Goal: Communication & Community: Answer question/provide support

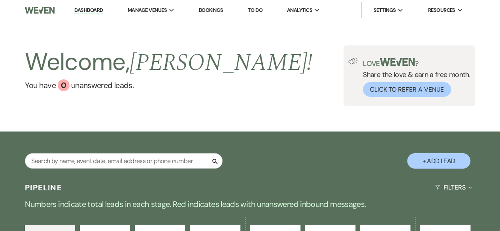
click at [437, 157] on button "+ Add Lead" at bounding box center [438, 160] width 63 height 15
select select "496"
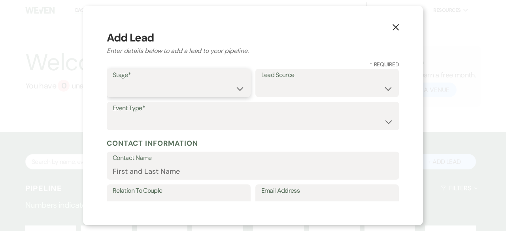
click at [236, 88] on select "Inquiry Follow Up Tour Requested Tour Confirmed Toured Proposal Sent Booked Lost" at bounding box center [179, 88] width 132 height 15
select select "4"
click at [113, 81] on select "Inquiry Follow Up Tour Requested Tour Confirmed Toured Proposal Sent Booked Lost" at bounding box center [179, 88] width 132 height 15
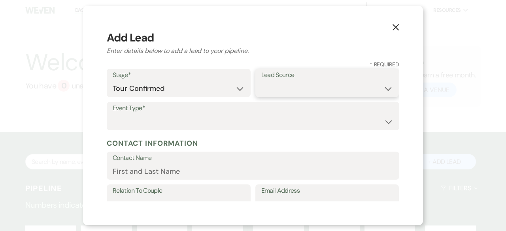
click at [319, 87] on select "Weven Venue Website Instagram Facebook Pinterest Google The Knot Wedding Wire H…" at bounding box center [327, 88] width 132 height 15
select select "5"
click at [261, 81] on select "Weven Venue Website Instagram Facebook Pinterest Google The Knot Wedding Wire H…" at bounding box center [327, 88] width 132 height 15
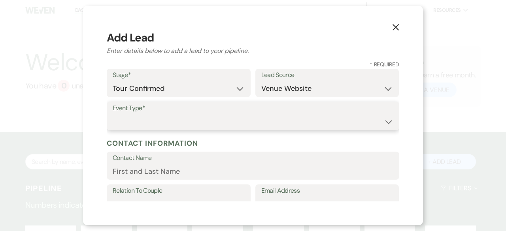
click at [215, 118] on select "Wedding Anniversary Party Baby Shower Bachelorette / Bachelor Party Birthday Pa…" at bounding box center [253, 121] width 281 height 15
select select "4"
click at [113, 114] on select "Wedding Anniversary Party Baby Shower Bachelorette / Bachelor Party Birthday Pa…" at bounding box center [253, 121] width 281 height 15
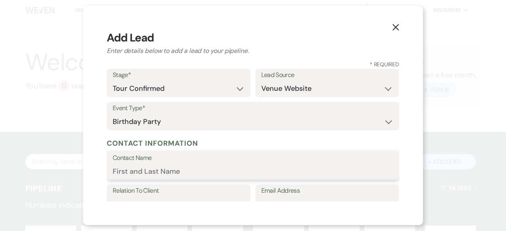
click at [177, 166] on input "Contact Name" at bounding box center [253, 171] width 281 height 15
type input "[PERSON_NAME]"
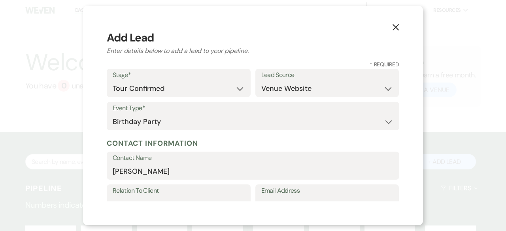
click at [254, 131] on div "Event Type* Wedding Anniversary Party Baby Shower Bachelorette / Bachelor Party…" at bounding box center [253, 118] width 292 height 33
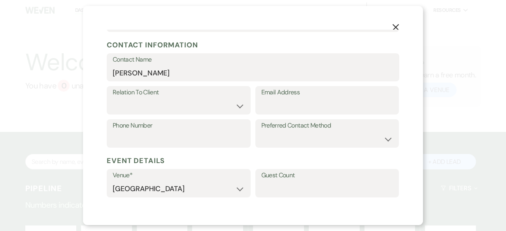
scroll to position [100, 0]
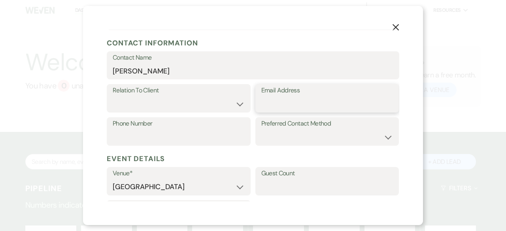
click at [281, 106] on input "Email Address" at bounding box center [327, 103] width 132 height 15
type input "[EMAIL_ADDRESS][DOMAIN_NAME]"
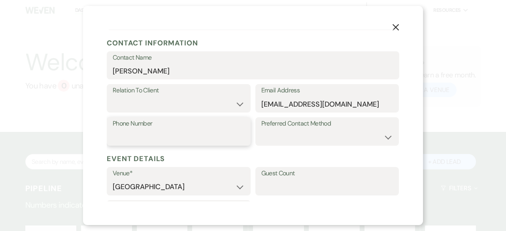
click at [132, 136] on input "Phone Number" at bounding box center [179, 137] width 132 height 15
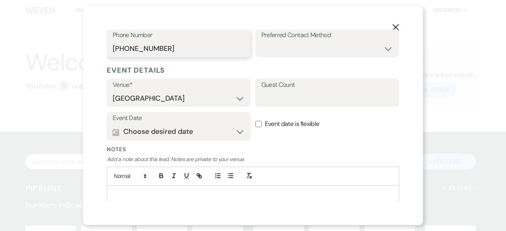
scroll to position [190, 0]
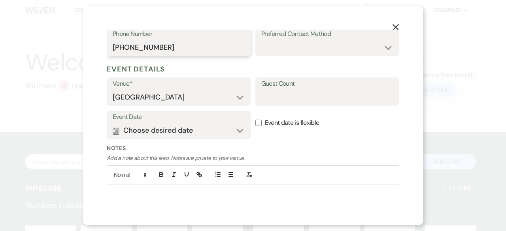
type input "[PHONE_NUMBER]"
click at [235, 130] on button "Calendar Choose desired date Expand" at bounding box center [179, 131] width 132 height 16
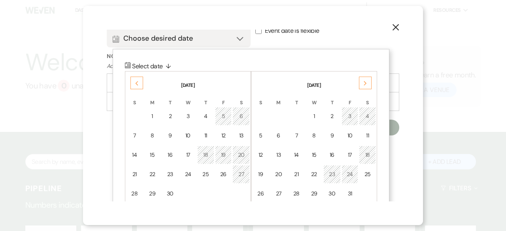
scroll to position [288, 0]
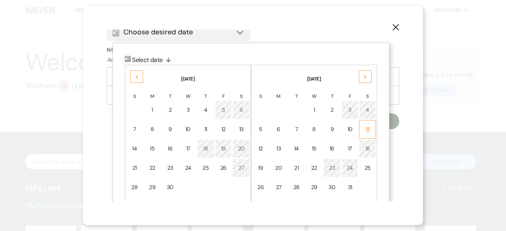
click at [368, 128] on div "11" at bounding box center [367, 129] width 7 height 8
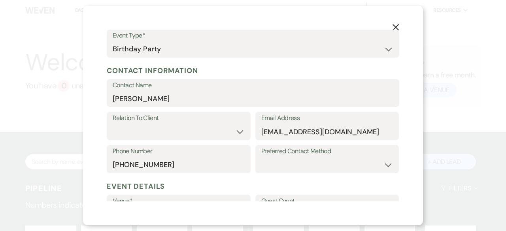
scroll to position [72, 0]
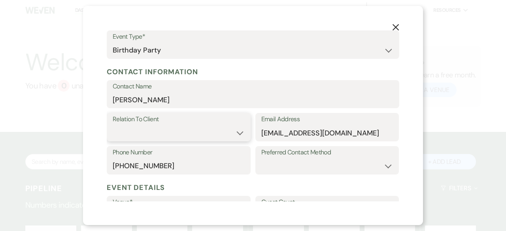
click at [236, 133] on select "Client Event Planner Parent of Client Family Member Friend Other" at bounding box center [179, 132] width 132 height 15
select select "1"
click at [113, 125] on select "Client Event Planner Parent of Client Family Member Friend Other" at bounding box center [179, 132] width 132 height 15
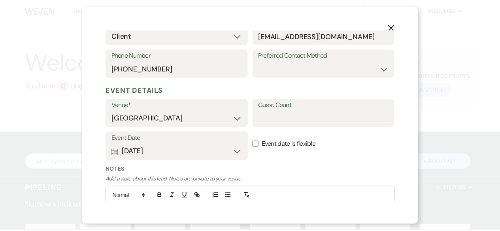
scroll to position [215, 0]
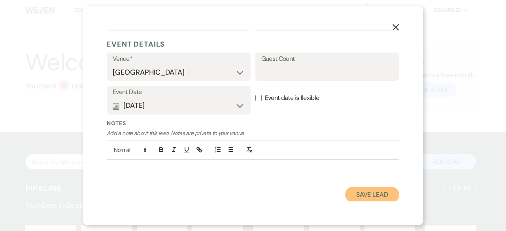
click at [376, 195] on button "Save Lead" at bounding box center [372, 195] width 54 height 16
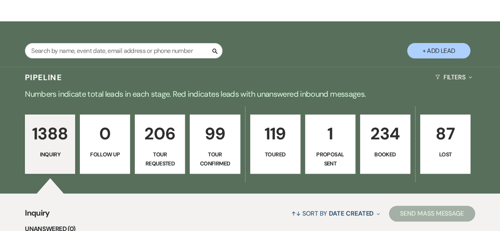
scroll to position [116, 0]
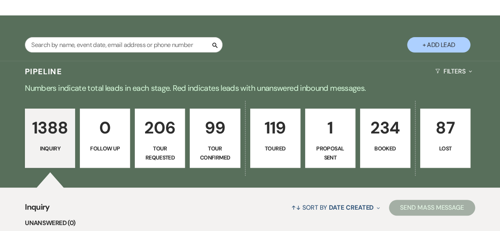
click at [215, 147] on p "Tour Confirmed" at bounding box center [215, 153] width 40 height 18
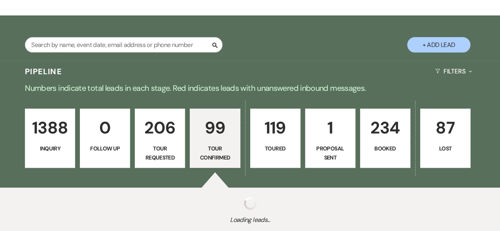
select select "4"
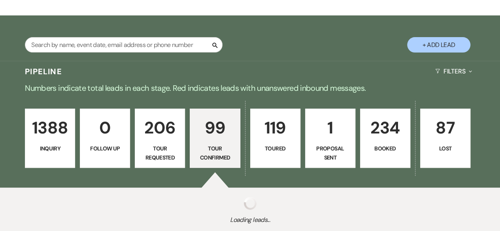
select select "4"
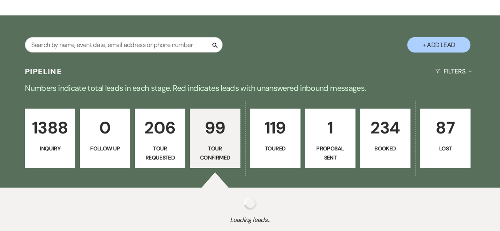
select select "4"
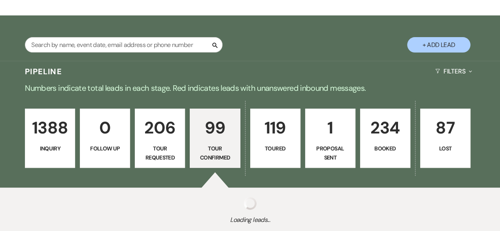
select select "4"
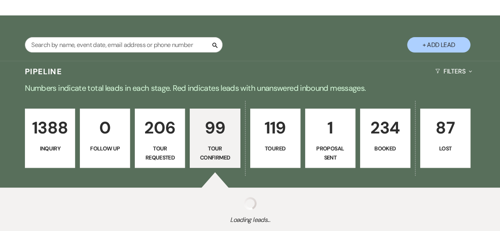
select select "4"
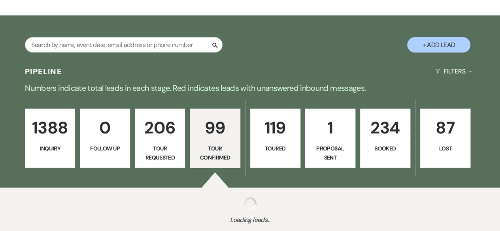
select select "4"
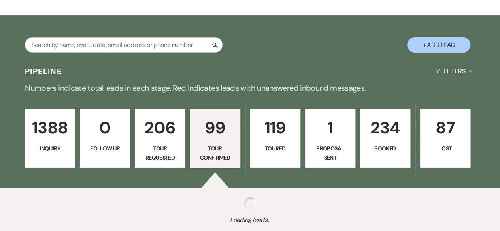
select select "4"
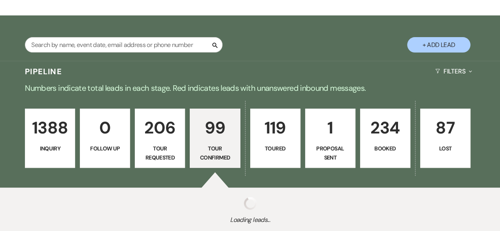
select select "4"
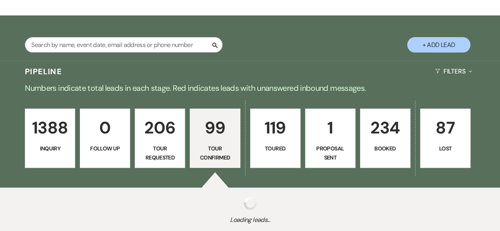
select select "4"
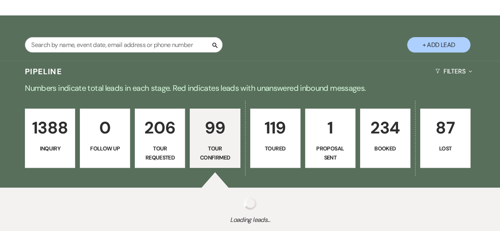
select select "4"
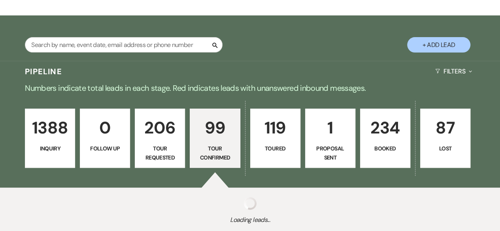
select select "4"
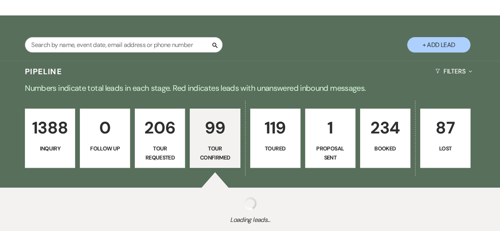
select select "4"
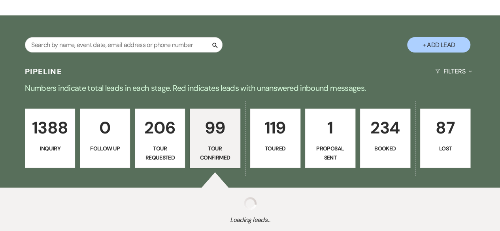
select select "4"
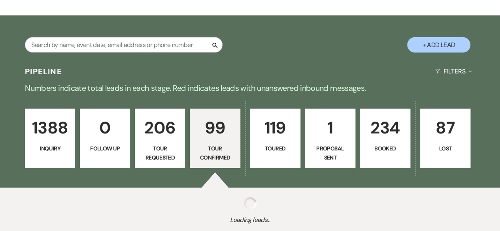
select select "4"
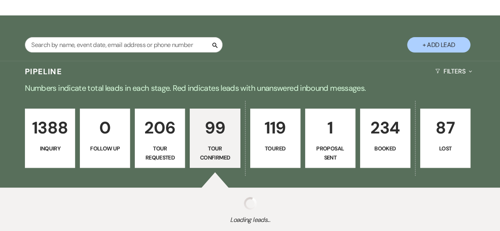
select select "4"
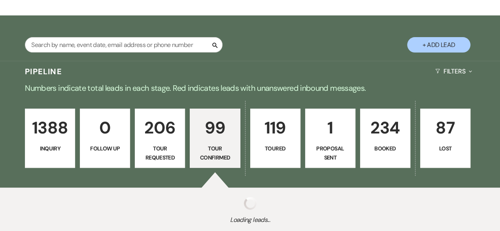
select select "4"
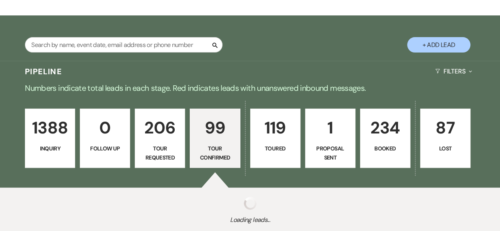
select select "4"
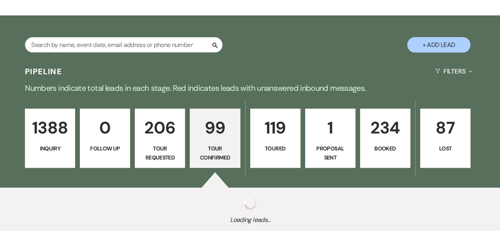
select select "4"
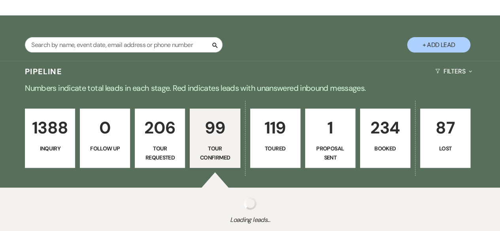
select select "4"
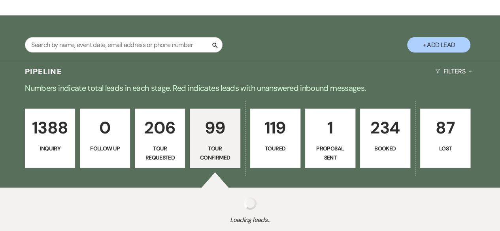
select select "4"
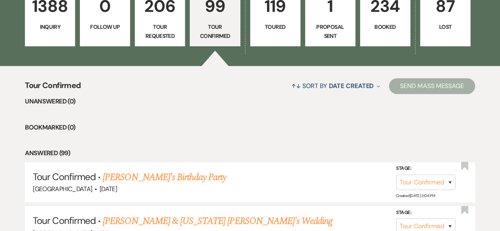
scroll to position [238, 0]
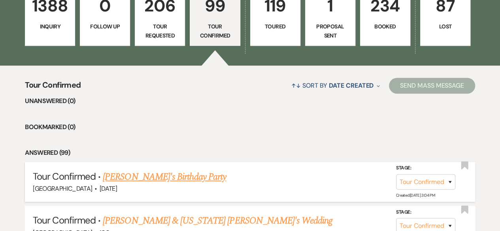
click at [136, 175] on link "[PERSON_NAME]'s Birthday Party" at bounding box center [164, 177] width 123 height 14
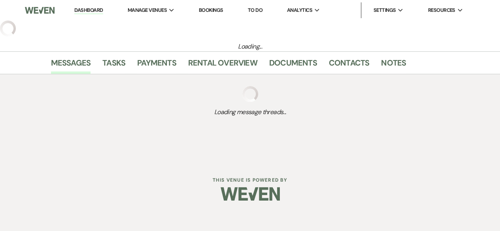
select select "4"
select select "5"
select select "4"
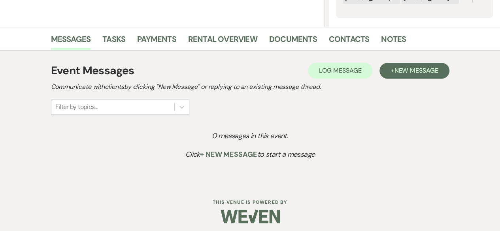
scroll to position [172, 0]
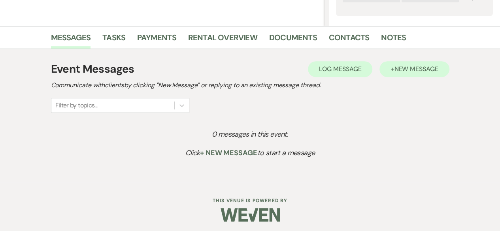
click at [414, 74] on button "+ New Message" at bounding box center [414, 69] width 70 height 16
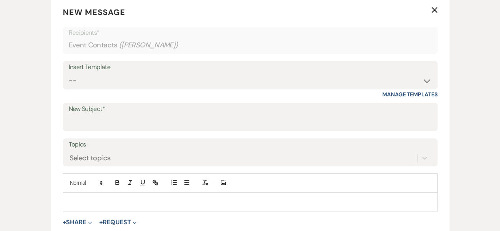
scroll to position [313, 0]
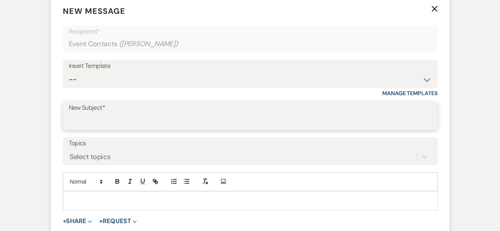
click at [80, 119] on input "New Subject*" at bounding box center [250, 121] width 363 height 15
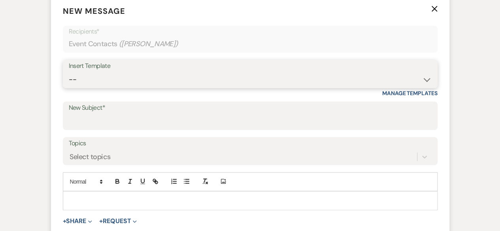
click at [145, 77] on select "-- Weven Planning Portal Introduction (Booked Events) Tour Request Response Fol…" at bounding box center [250, 79] width 363 height 15
select select "526"
click at [69, 72] on select "-- Weven Planning Portal Introduction (Booked Events) Tour Request Response Fol…" at bounding box center [250, 79] width 363 height 15
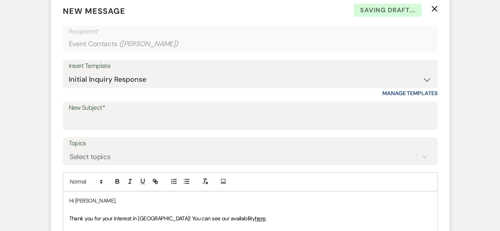
click at [82, 113] on label "New Subject*" at bounding box center [250, 107] width 363 height 11
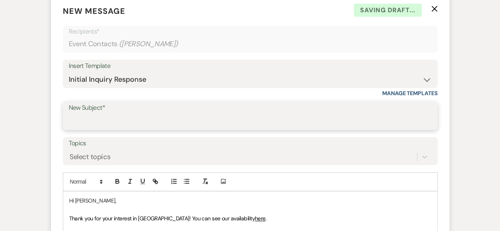
click at [82, 114] on input "New Subject*" at bounding box center [250, 121] width 363 height 15
type input "[GEOGRAPHIC_DATA] information"
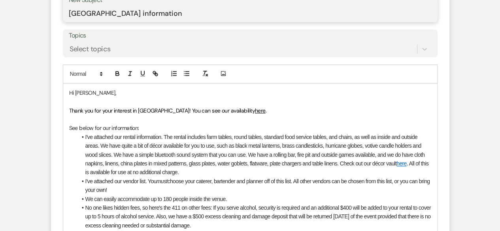
scroll to position [422, 0]
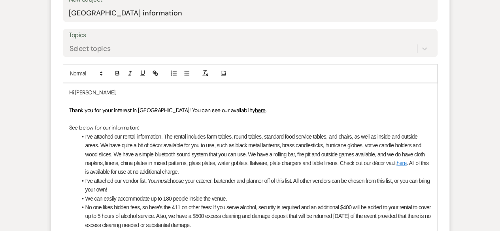
click at [113, 109] on span "Thank you for your interest in [GEOGRAPHIC_DATA]! You can see our availability" at bounding box center [162, 110] width 186 height 7
click at [293, 112] on p "Thank you for your call and interest in [GEOGRAPHIC_DATA]! You can see our avai…" at bounding box center [250, 110] width 362 height 9
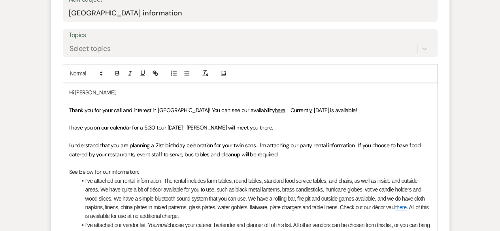
click at [136, 153] on span "I understand that you are planning a 21st birthday celebration for your twin so…" at bounding box center [245, 150] width 353 height 16
click at [300, 153] on p "I understand that you are planning a 21st birthday celebration for your twin so…" at bounding box center [250, 150] width 362 height 18
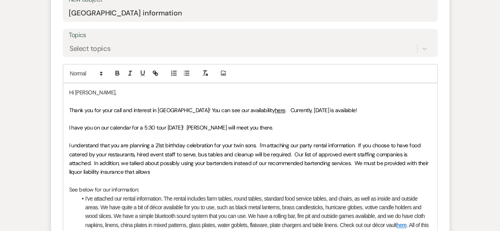
click at [165, 169] on p "I understand that you are planning a 21st birthday celebration for your twin so…" at bounding box center [250, 159] width 362 height 36
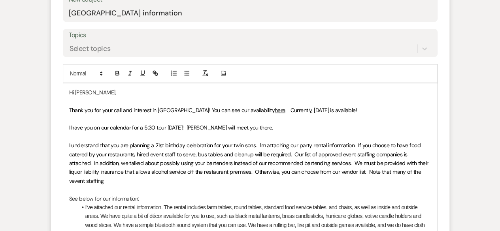
click at [408, 172] on span "I understand that you are planning a 21st birthday celebration for your twin so…" at bounding box center [249, 163] width 360 height 43
click at [91, 180] on p "I understand that you are planning a 21st birthday celebration for your twin so…" at bounding box center [250, 163] width 362 height 44
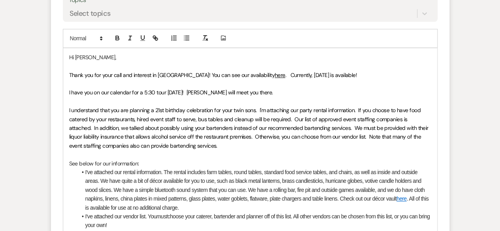
scroll to position [496, 0]
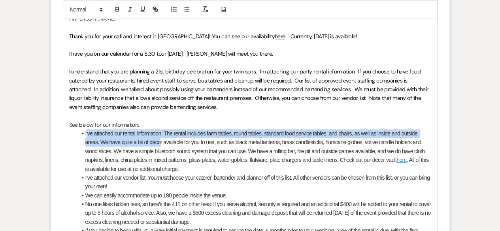
drag, startPoint x: 86, startPoint y: 134, endPoint x: 160, endPoint y: 138, distance: 74.4
click at [160, 138] on li "I've attached our rental information. The rental includes farm tables, round ta…" at bounding box center [254, 151] width 354 height 44
click at [164, 134] on li "I've attached our rental information. The rental includes farm tables, round ta…" at bounding box center [254, 151] width 354 height 44
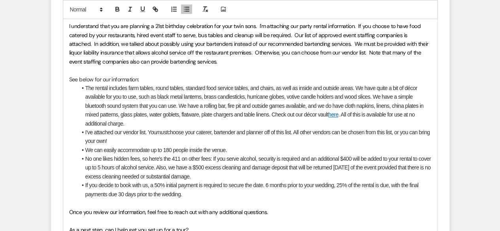
scroll to position [542, 0]
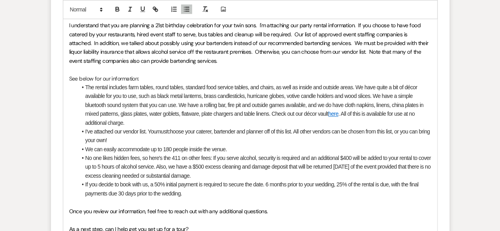
click at [208, 131] on li "I've attached our vendor list. You must choose your caterer, bartender and plan…" at bounding box center [254, 136] width 354 height 18
click at [344, 158] on li "No one likes hidden fees, so here's the 411 on other fees: If you serve alcohol…" at bounding box center [254, 167] width 354 height 26
click at [100, 166] on li "No one likes hidden fees, so here's the 411 on other fees: If you serve alcohol…" at bounding box center [254, 167] width 354 height 26
click at [153, 167] on li "No one likes hidden fees, so here's the 411 on other fees: If you serve alcohol…" at bounding box center [254, 167] width 354 height 26
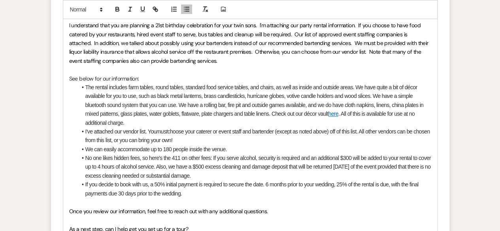
click at [262, 185] on li "If you decide to book with us, a 50% initial payment is required to secure the …" at bounding box center [254, 189] width 354 height 18
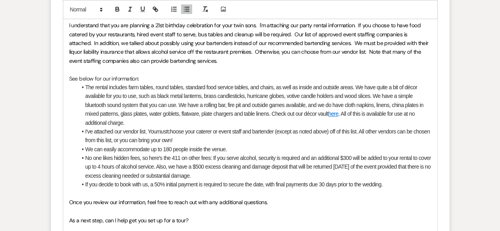
click at [371, 183] on li "If you decide to book with us, a 50% initial payment is required to secure the …" at bounding box center [254, 184] width 354 height 9
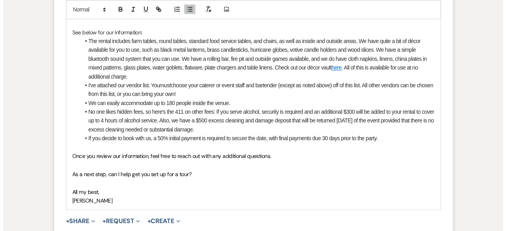
scroll to position [588, 0]
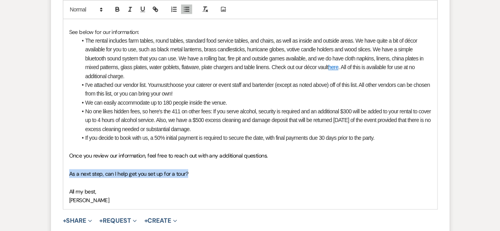
drag, startPoint x: 68, startPoint y: 172, endPoint x: 222, endPoint y: 173, distance: 154.1
click at [222, 173] on div "Hi [PERSON_NAME], Thank you for your call and interest in [GEOGRAPHIC_DATA]! Yo…" at bounding box center [250, 63] width 374 height 293
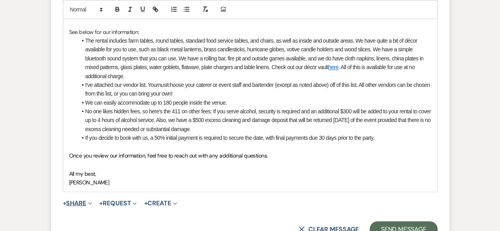
click at [70, 201] on button "+ Share Expand" at bounding box center [78, 203] width 30 height 6
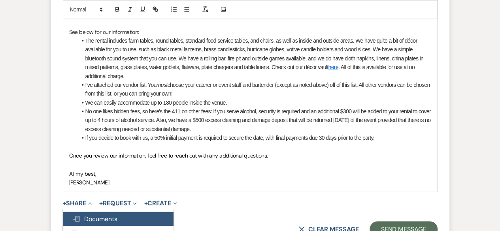
click at [88, 216] on span "Doc Upload Documents" at bounding box center [94, 219] width 45 height 8
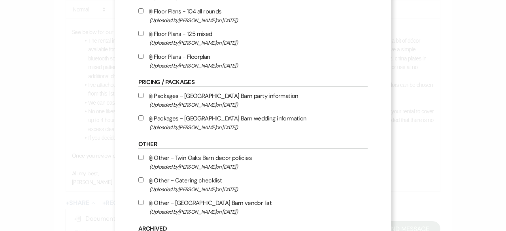
scroll to position [200, 0]
click at [138, 93] on input "Attach File Packages - Twin Oaks Barn party information (Uploaded by [PERSON_NA…" at bounding box center [140, 95] width 5 height 5
checkbox input "true"
click at [138, 200] on input "Attach File Other - [GEOGRAPHIC_DATA] vendor list (Uploaded by [PERSON_NAME] on…" at bounding box center [140, 202] width 5 height 5
checkbox input "true"
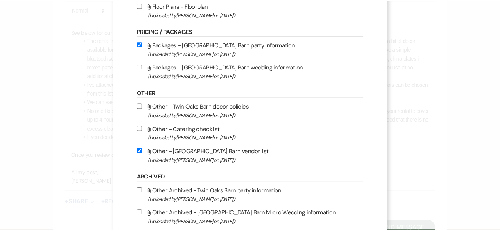
scroll to position [308, 0]
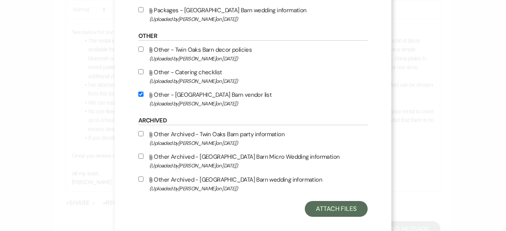
click at [138, 49] on input "Attach File Other - Twin Oaks Barn decor policies (Uploaded by [PERSON_NAME] on…" at bounding box center [140, 49] width 5 height 5
checkbox input "true"
click at [338, 207] on button "Attach Files" at bounding box center [336, 209] width 63 height 16
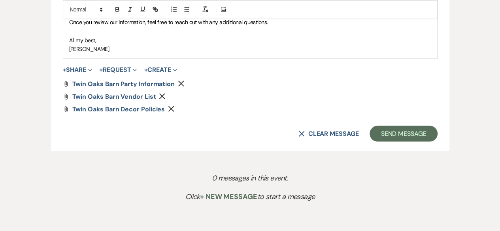
scroll to position [723, 0]
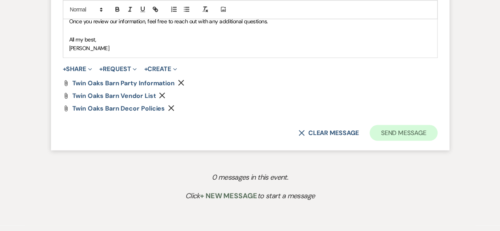
click at [407, 134] on button "Send Message" at bounding box center [403, 133] width 68 height 16
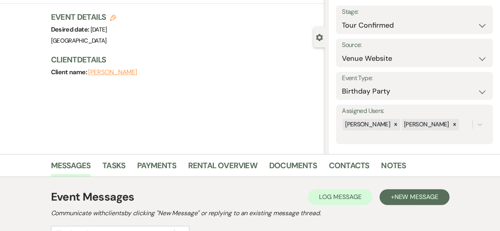
scroll to position [0, 0]
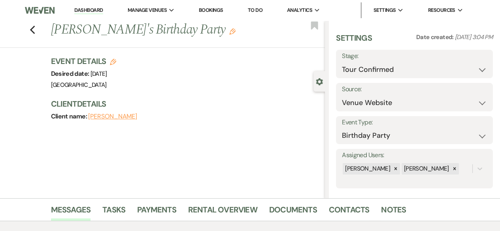
click at [87, 12] on link "Dashboard" at bounding box center [88, 11] width 28 height 8
